Goal: Check status: Check status

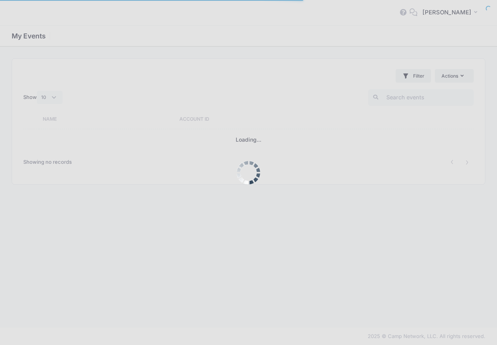
select select "10"
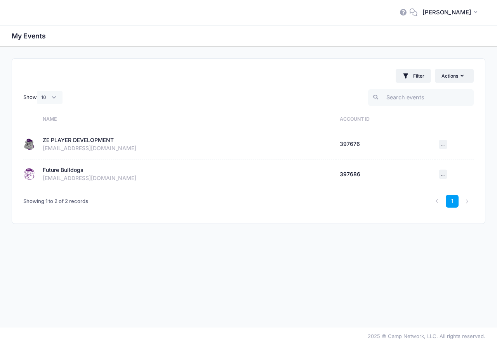
click at [59, 140] on div "ZE PLAYER DEVELOPMENT" at bounding box center [78, 140] width 71 height 8
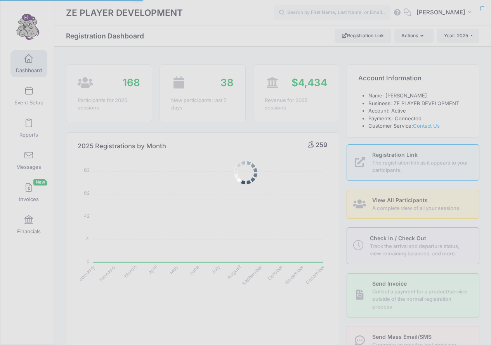
select select
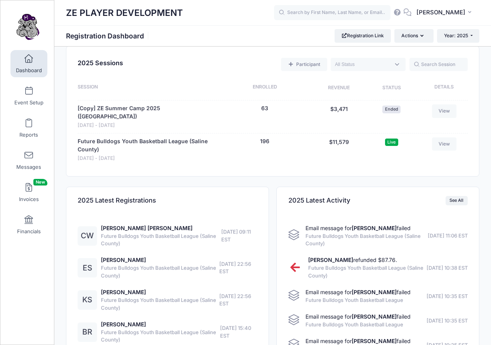
scroll to position [335, 0]
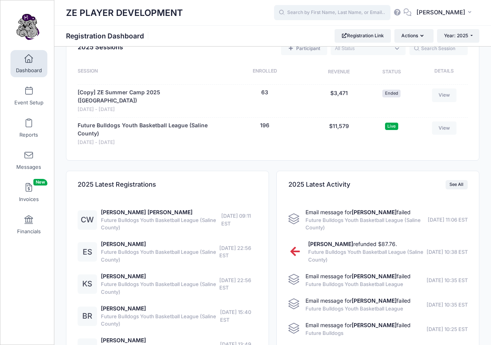
click at [343, 14] on input "text" at bounding box center [332, 13] width 116 height 16
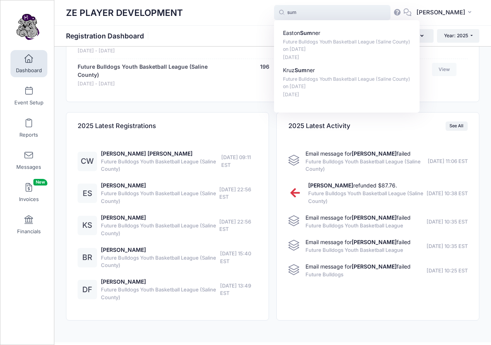
scroll to position [399, 0]
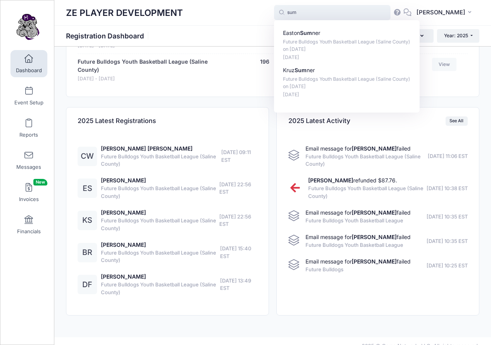
click at [334, 9] on input "sum" at bounding box center [332, 13] width 116 height 16
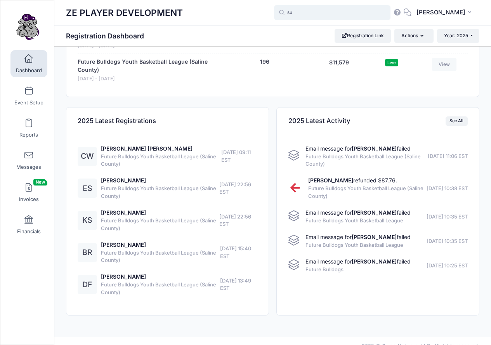
type input "s"
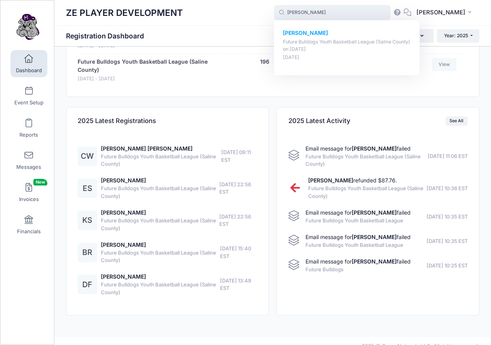
click at [317, 30] on strong "Coy Wilson" at bounding box center [305, 32] width 45 height 7
type input "Coy Wilson (Future Bulldogs Youth Basketball League (Saline County), Aug-21, 20…"
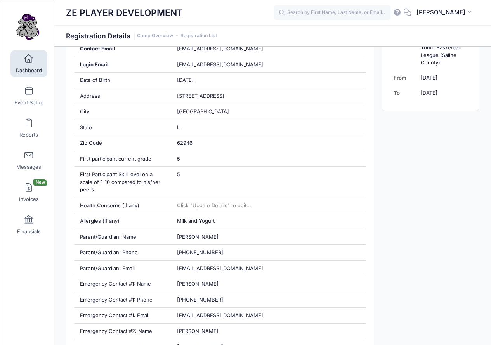
scroll to position [219, 0]
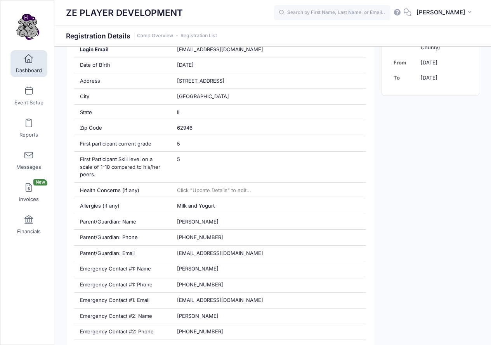
click at [336, 23] on div "ZE PLAYER DEVELOPMENT ZE" at bounding box center [272, 12] width 437 height 25
click at [327, 11] on input "text" at bounding box center [332, 13] width 116 height 16
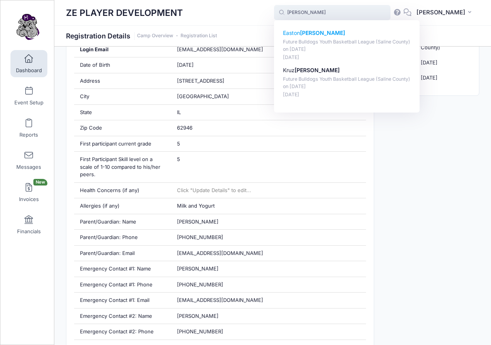
click at [334, 34] on strong "Sumner" at bounding box center [322, 32] width 45 height 7
type input "Easton Sumner (Future Bulldogs Youth Basketball League (Saline County), Aug-21,…"
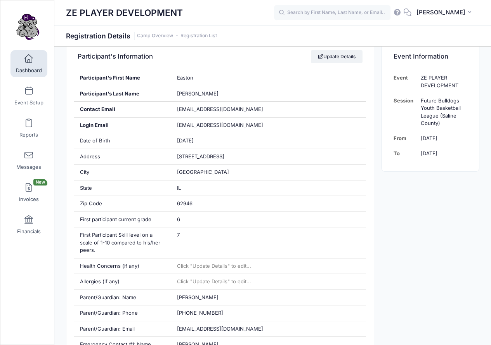
scroll to position [145, 0]
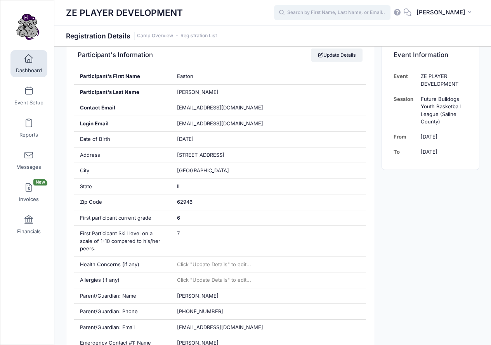
click at [316, 12] on input "text" at bounding box center [332, 13] width 116 height 16
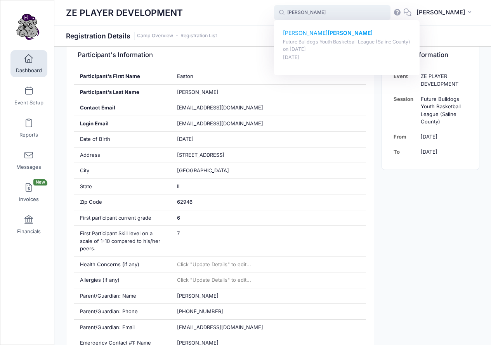
click at [317, 35] on p "Emmett Craig" at bounding box center [347, 33] width 128 height 8
type input "Emmett Craig (Future Bulldogs Youth Basketball League (Saline County), Aug-21, …"
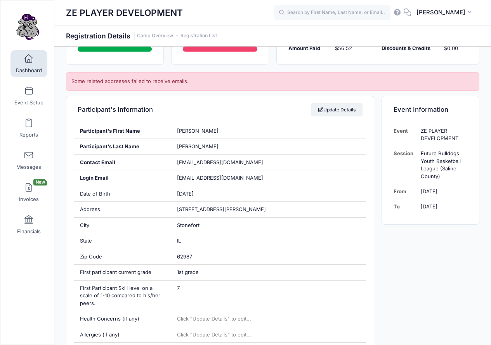
scroll to position [109, 0]
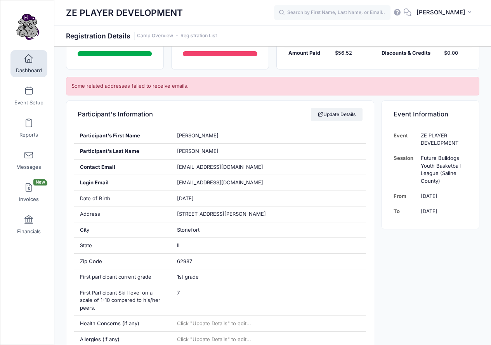
drag, startPoint x: 495, startPoint y: 73, endPoint x: 497, endPoint y: 100, distance: 28.0
click at [490, 100] on html "Processing Request Please wait... Processing Request Please wait... Processing …" at bounding box center [245, 63] width 491 height 345
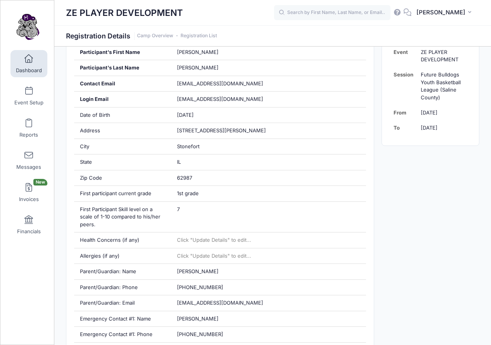
scroll to position [0, 0]
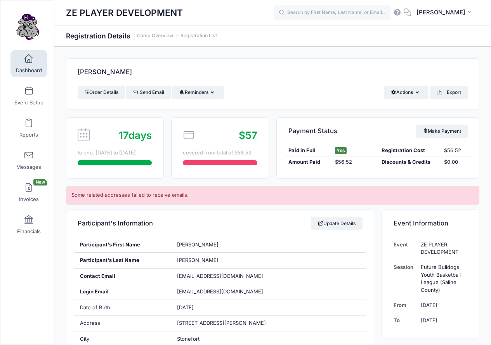
click at [25, 71] on span "Dashboard" at bounding box center [29, 70] width 26 height 7
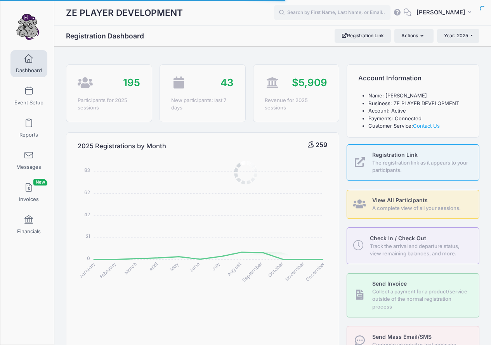
select select
